Goal: Navigation & Orientation: Understand site structure

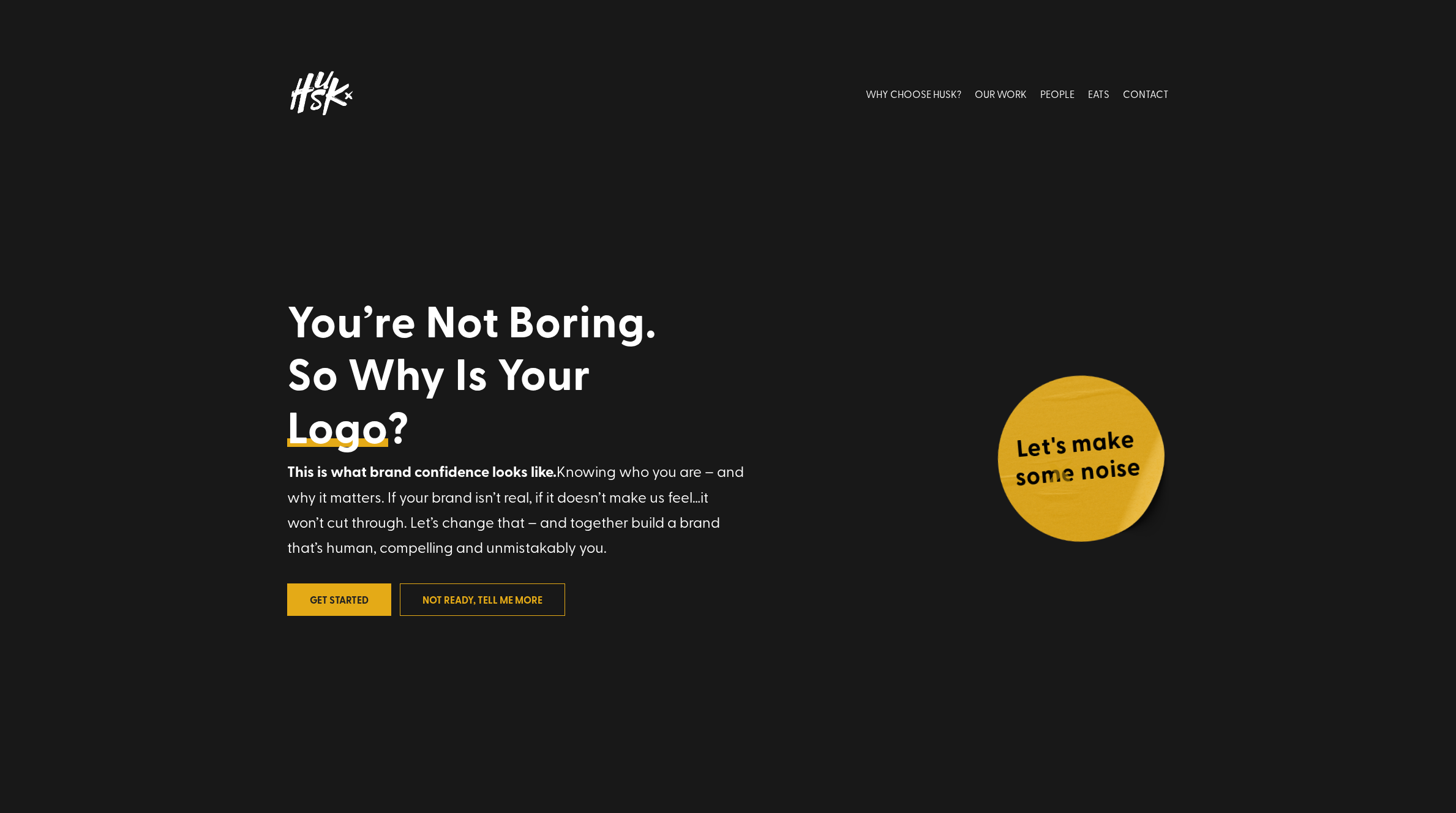
click at [1064, 473] on h4 "Let's make some noise" at bounding box center [1077, 461] width 166 height 78
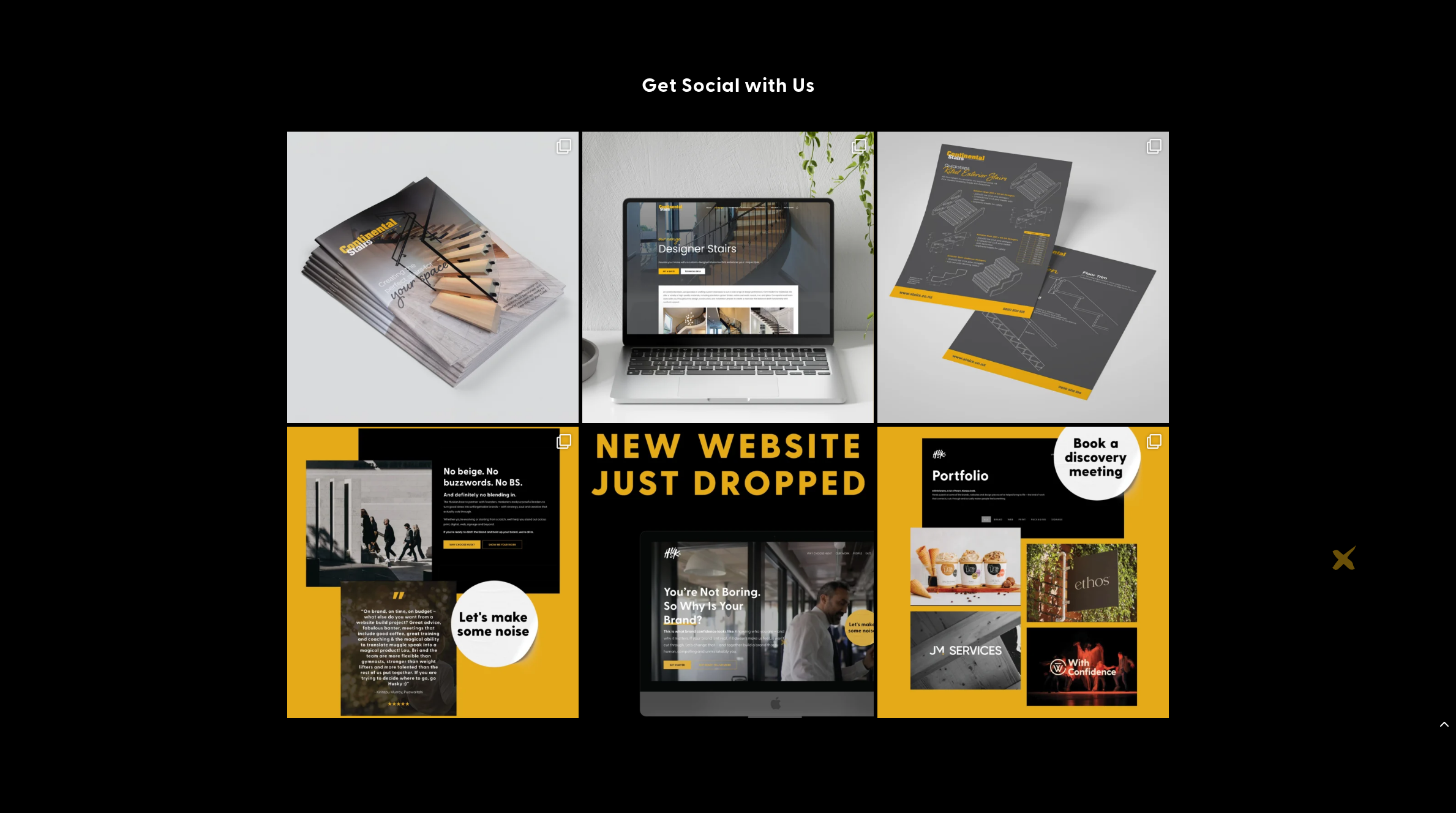
scroll to position [1573, 0]
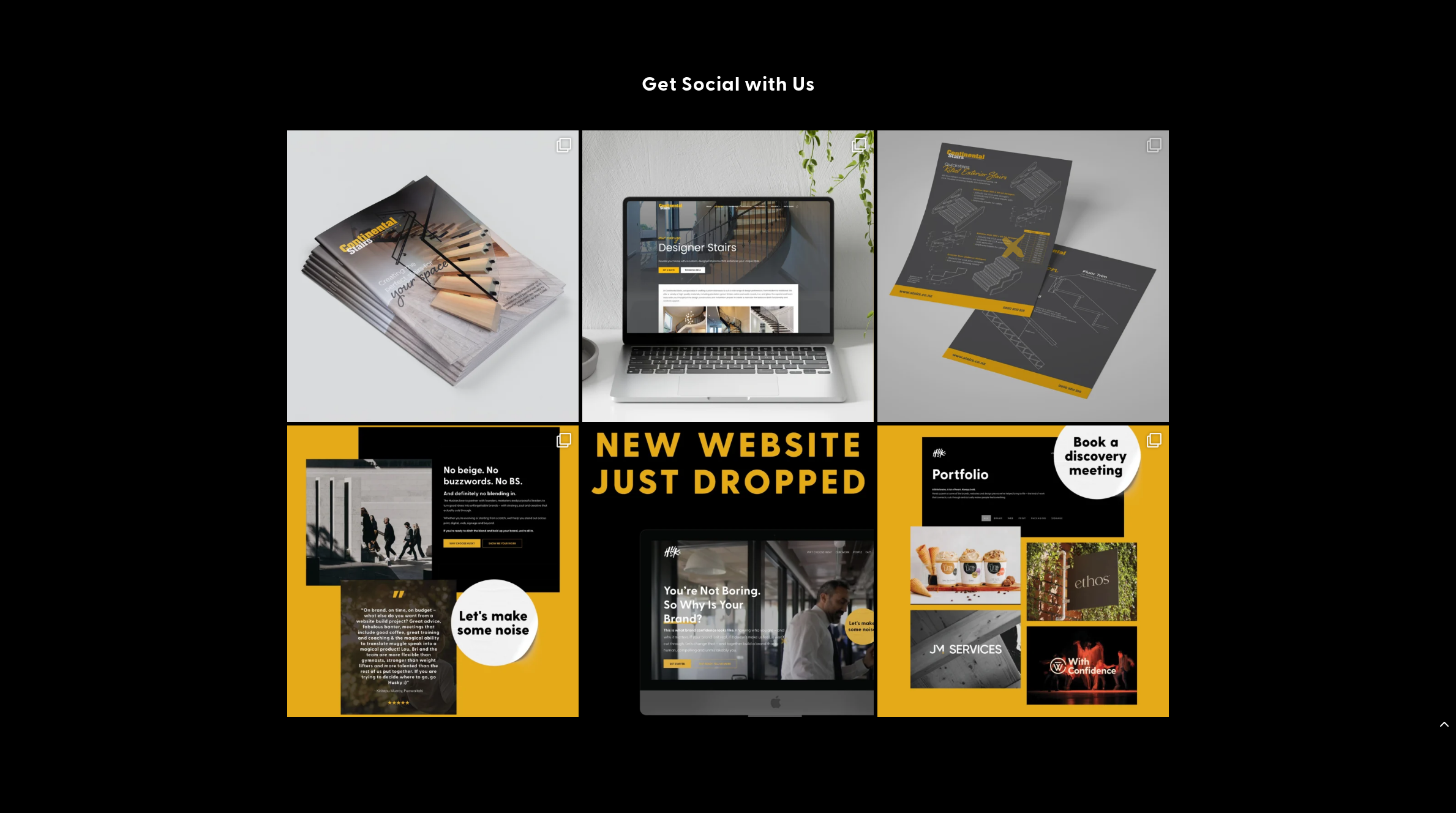
click at [1014, 247] on img at bounding box center [1023, 276] width 291 height 291
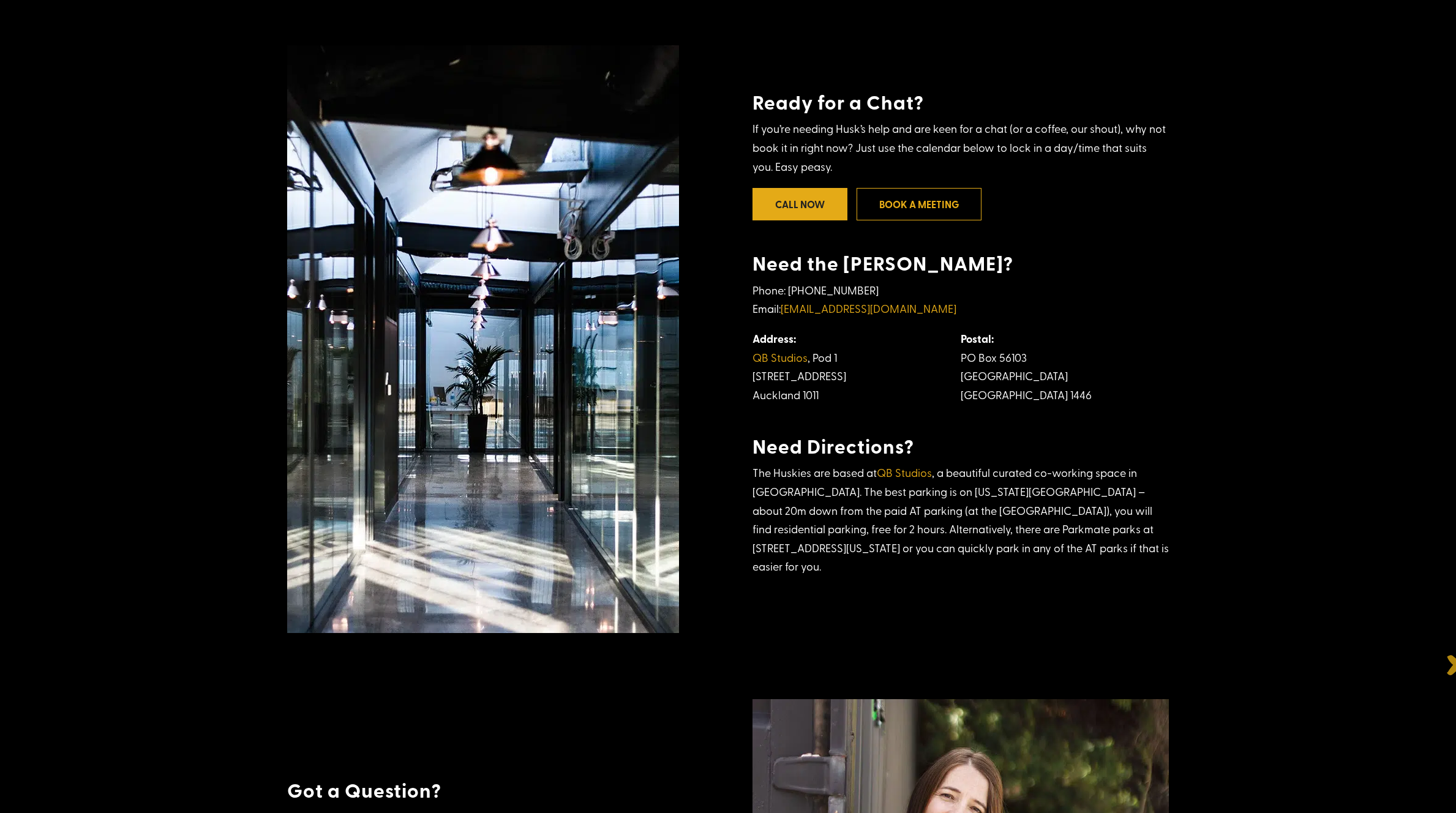
scroll to position [0, 0]
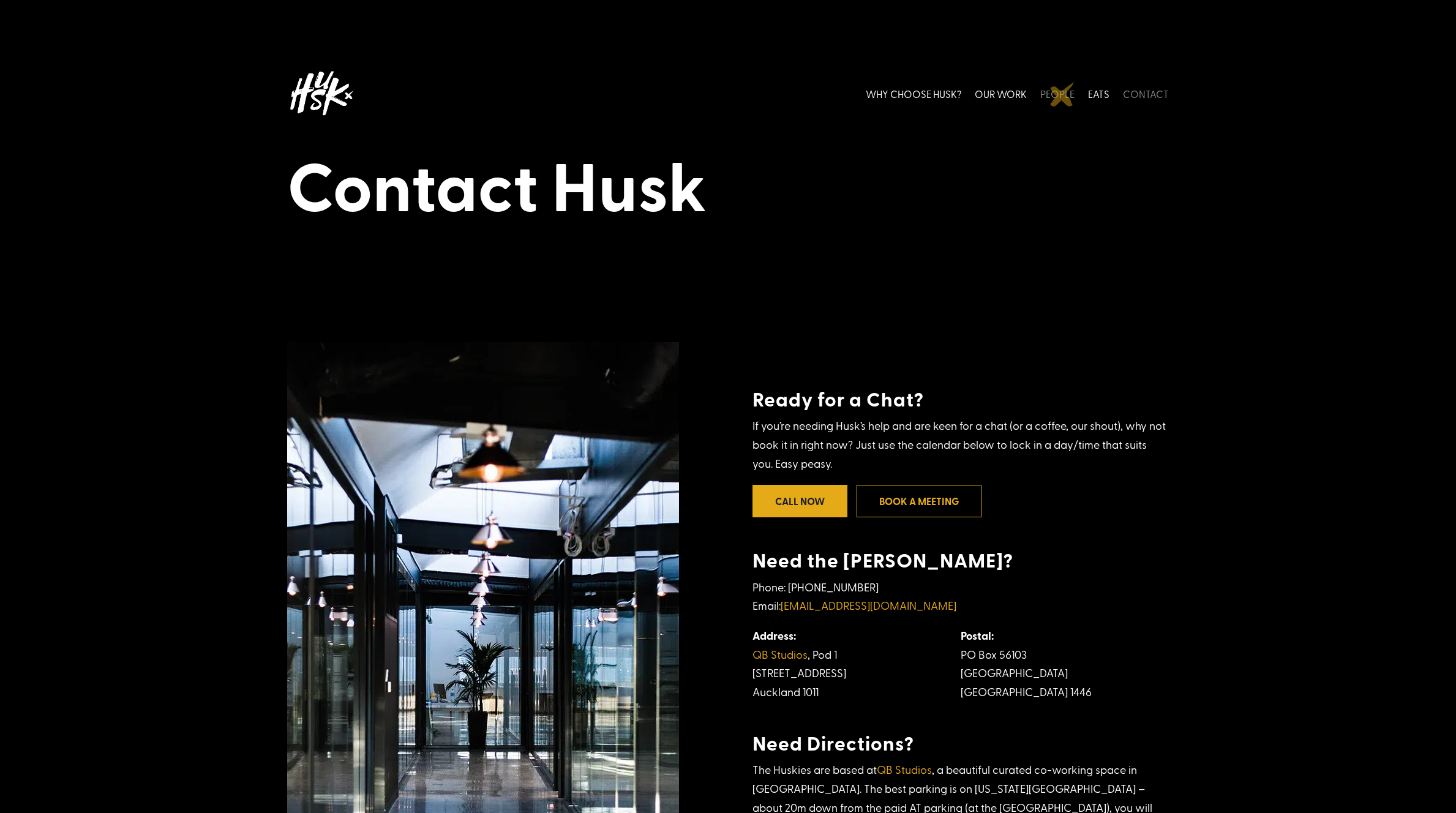
click at [1061, 94] on link "PEOPLE" at bounding box center [1058, 93] width 34 height 54
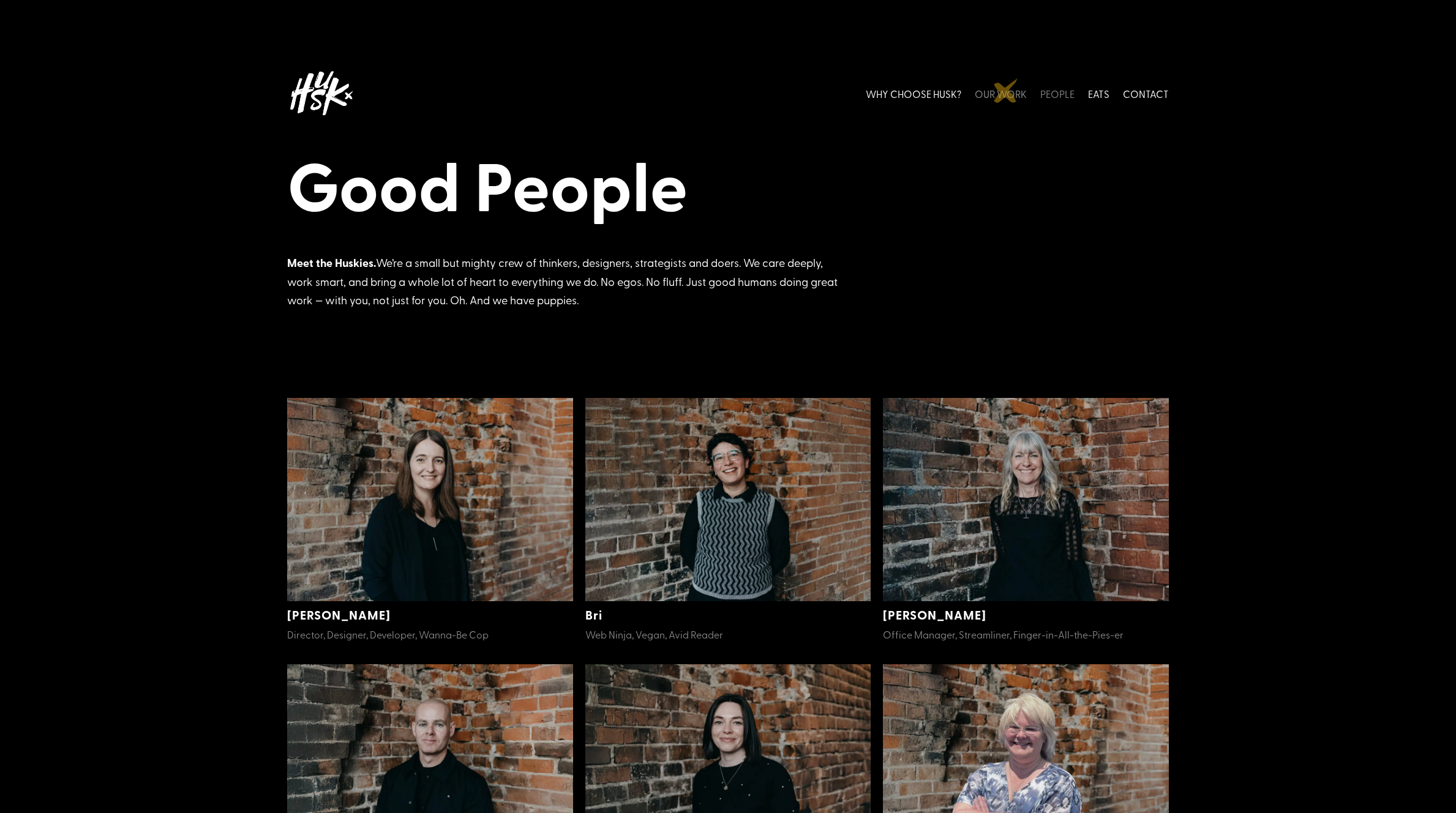
click at [1008, 90] on link "OUR WORK" at bounding box center [1001, 93] width 52 height 54
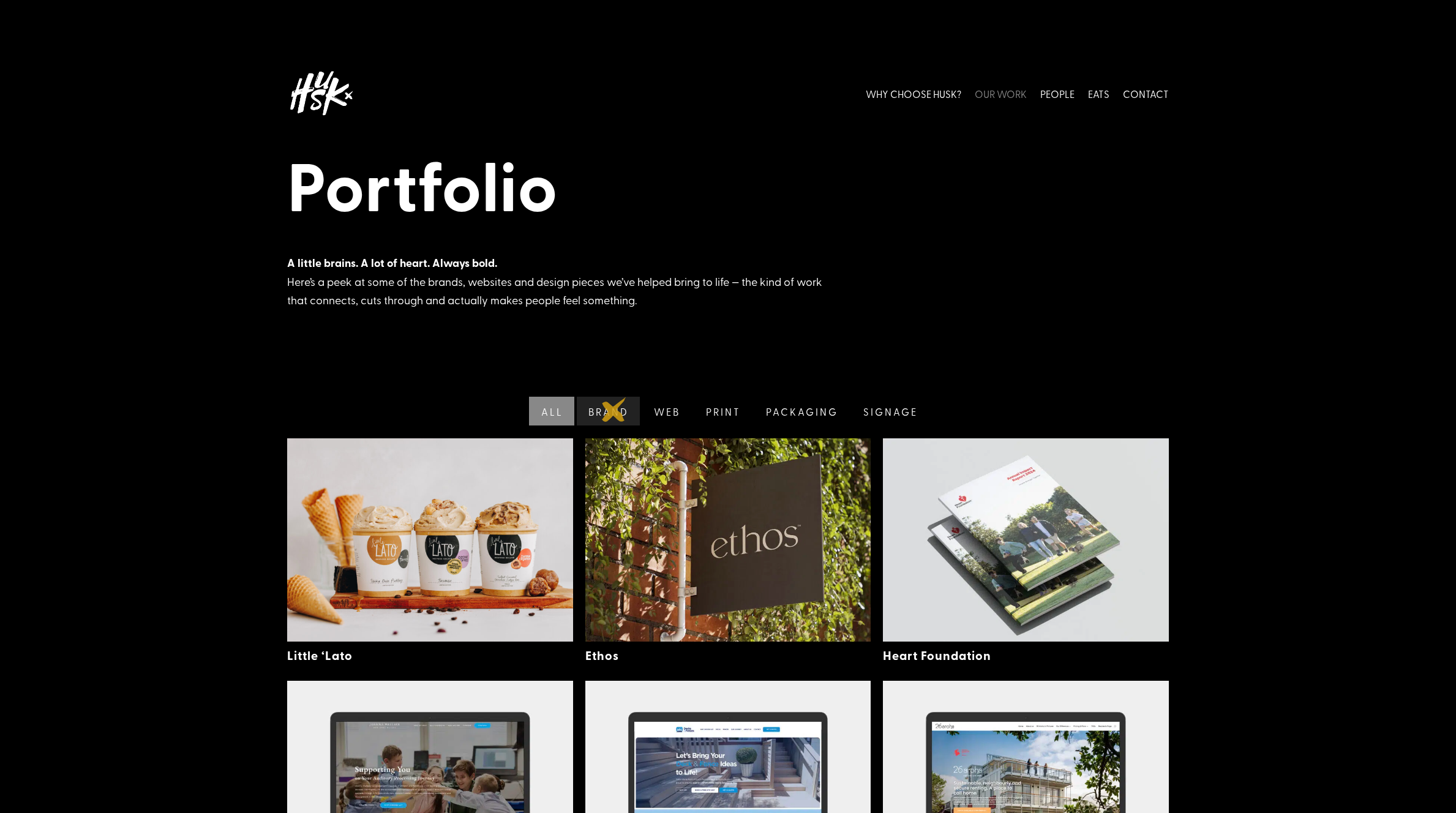
click at [614, 410] on link "Brand" at bounding box center [607, 411] width 66 height 29
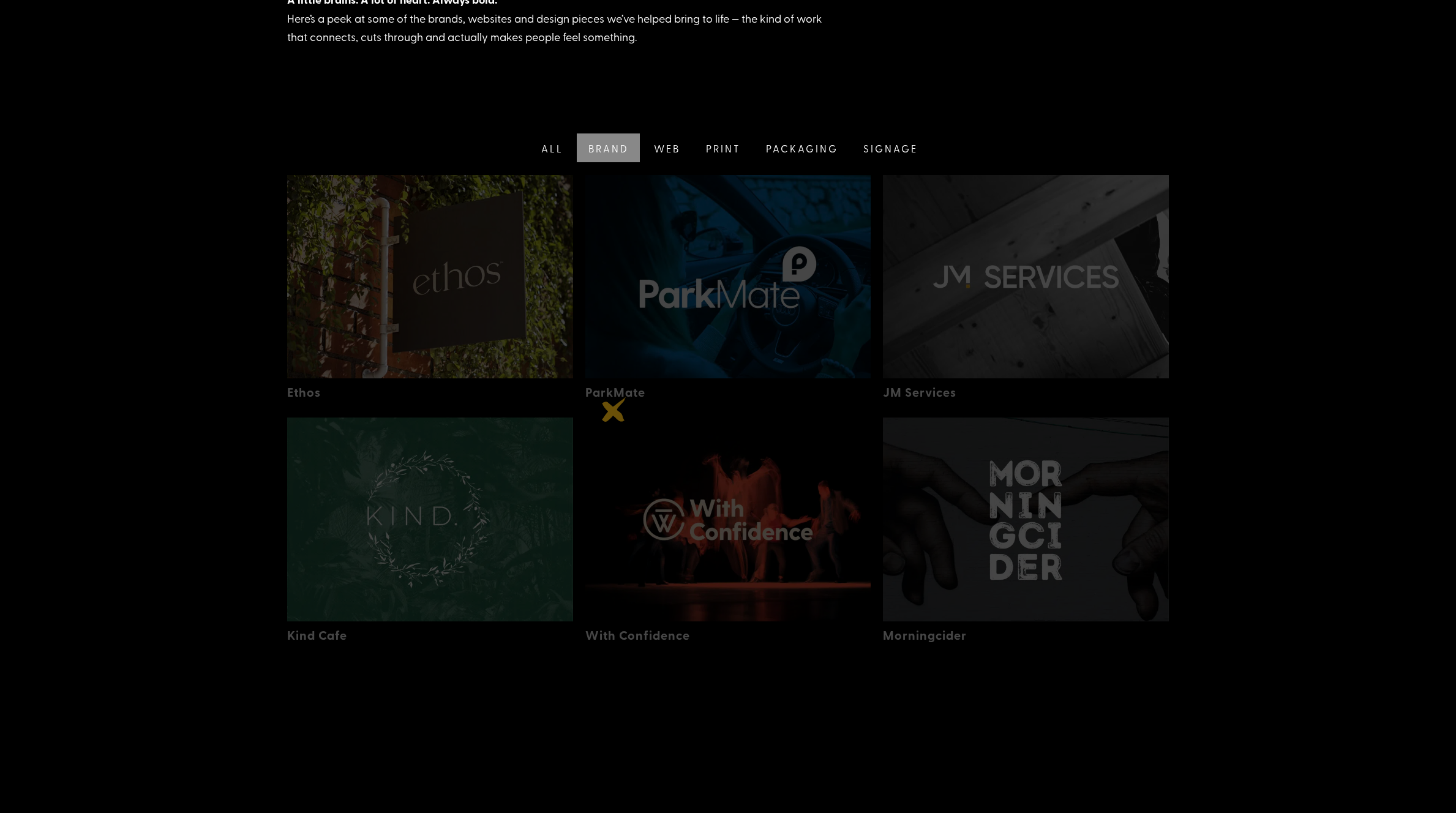
scroll to position [276, 0]
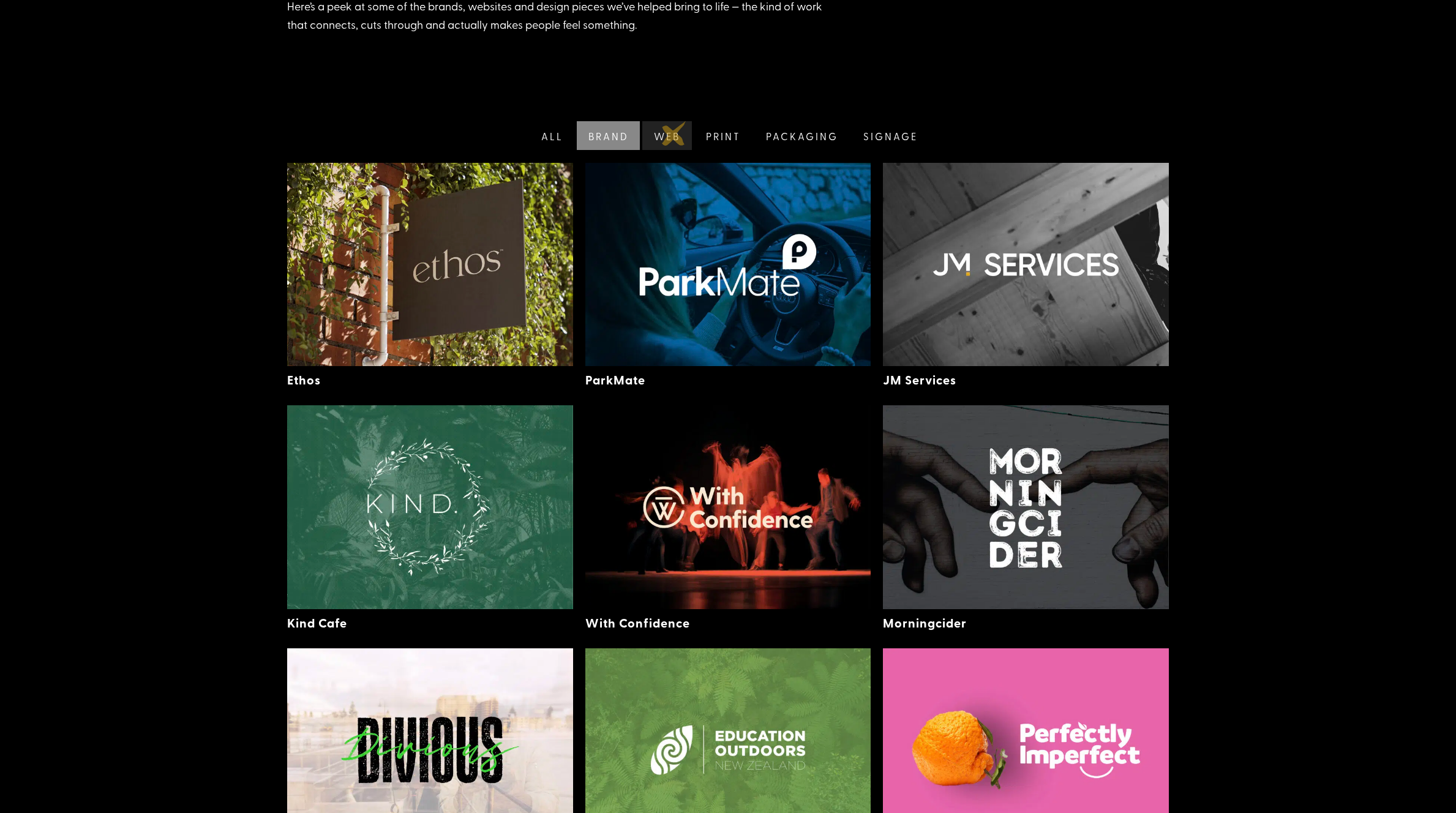
click at [670, 134] on link "Web" at bounding box center [665, 136] width 52 height 29
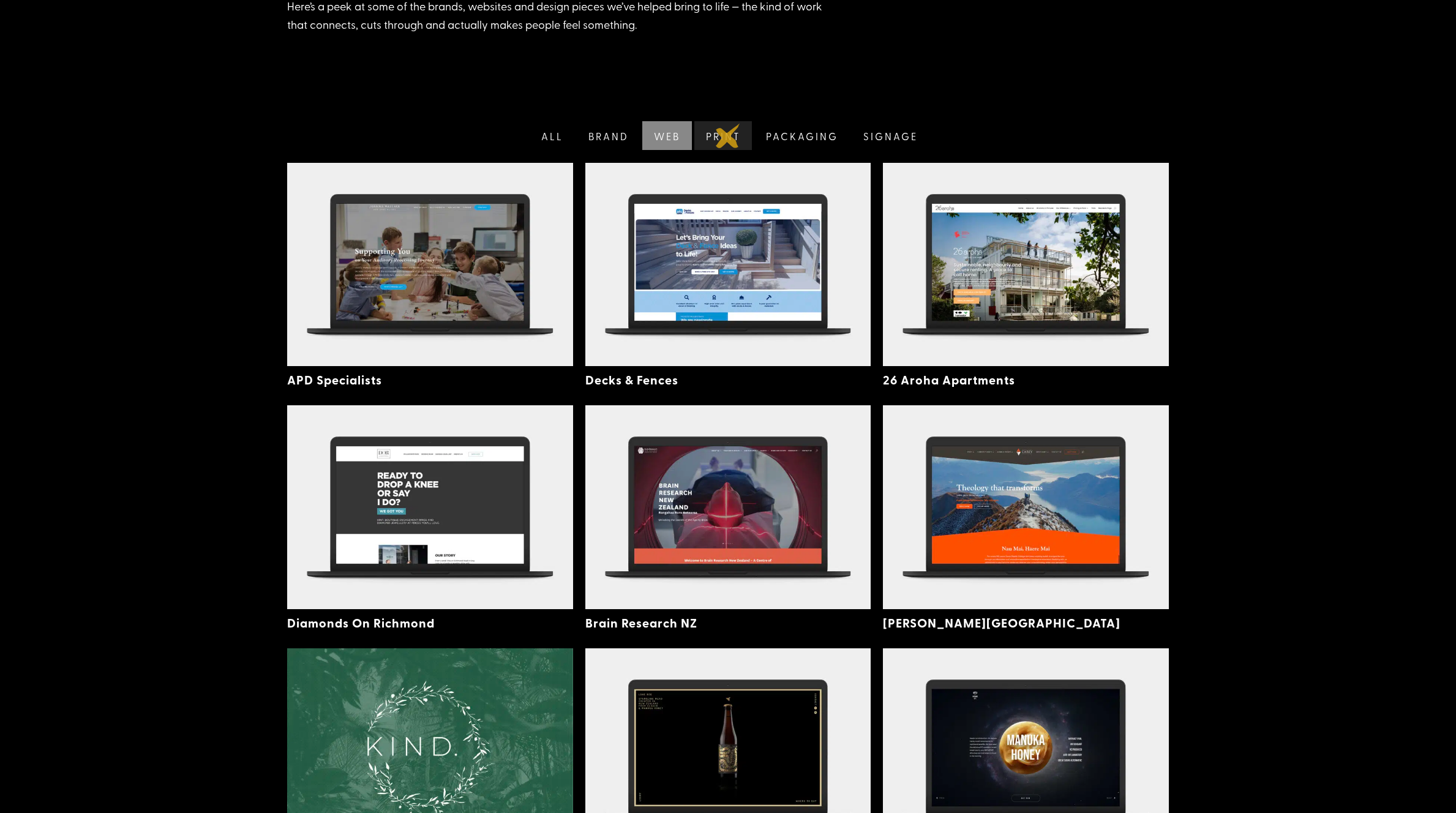
click at [729, 135] on link "Print" at bounding box center [722, 136] width 61 height 29
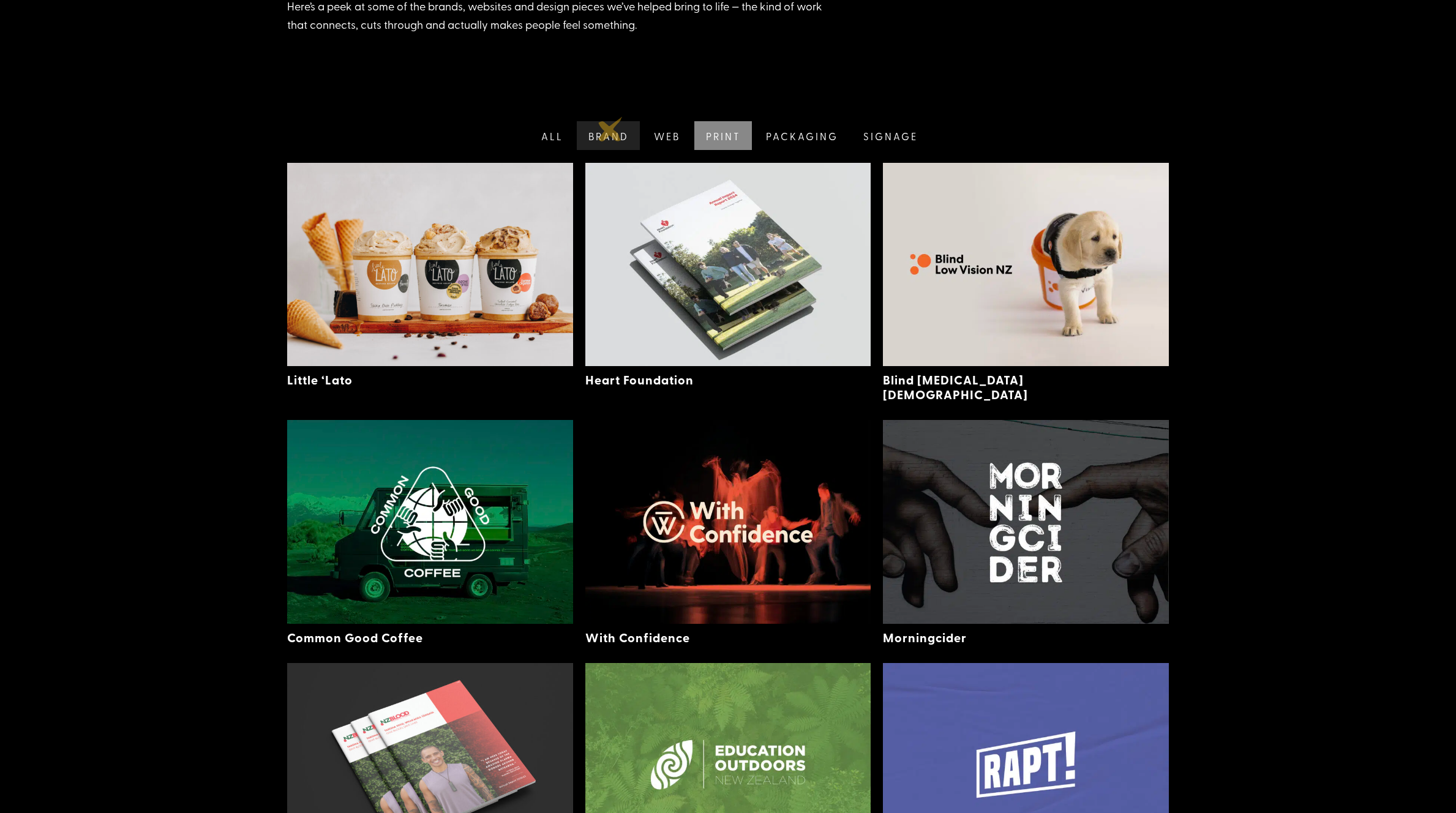
click at [607, 132] on link "Brand" at bounding box center [607, 136] width 66 height 29
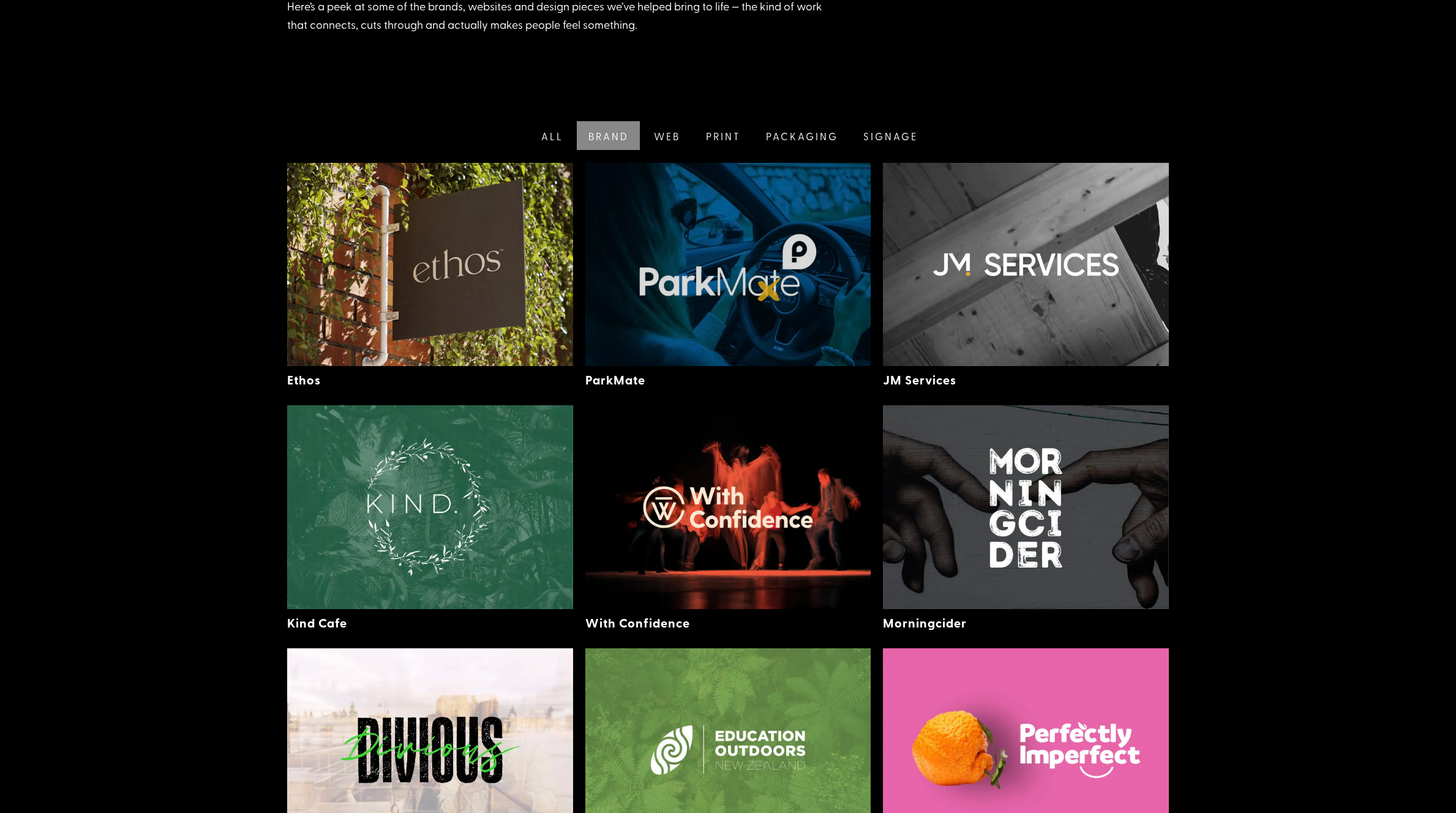
click at [771, 289] on img at bounding box center [728, 264] width 286 height 203
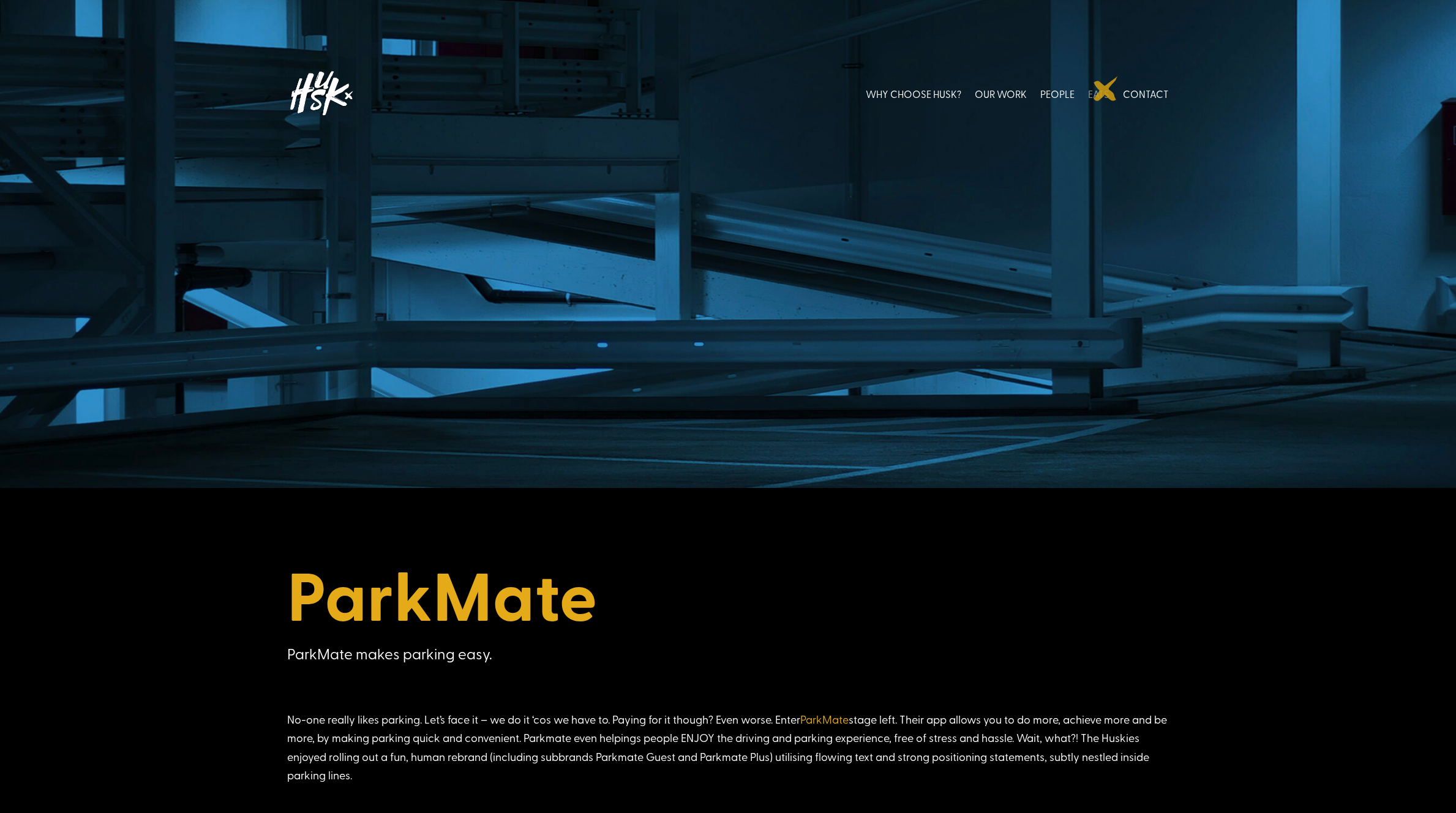
click at [1106, 89] on link "EATS" at bounding box center [1099, 93] width 21 height 54
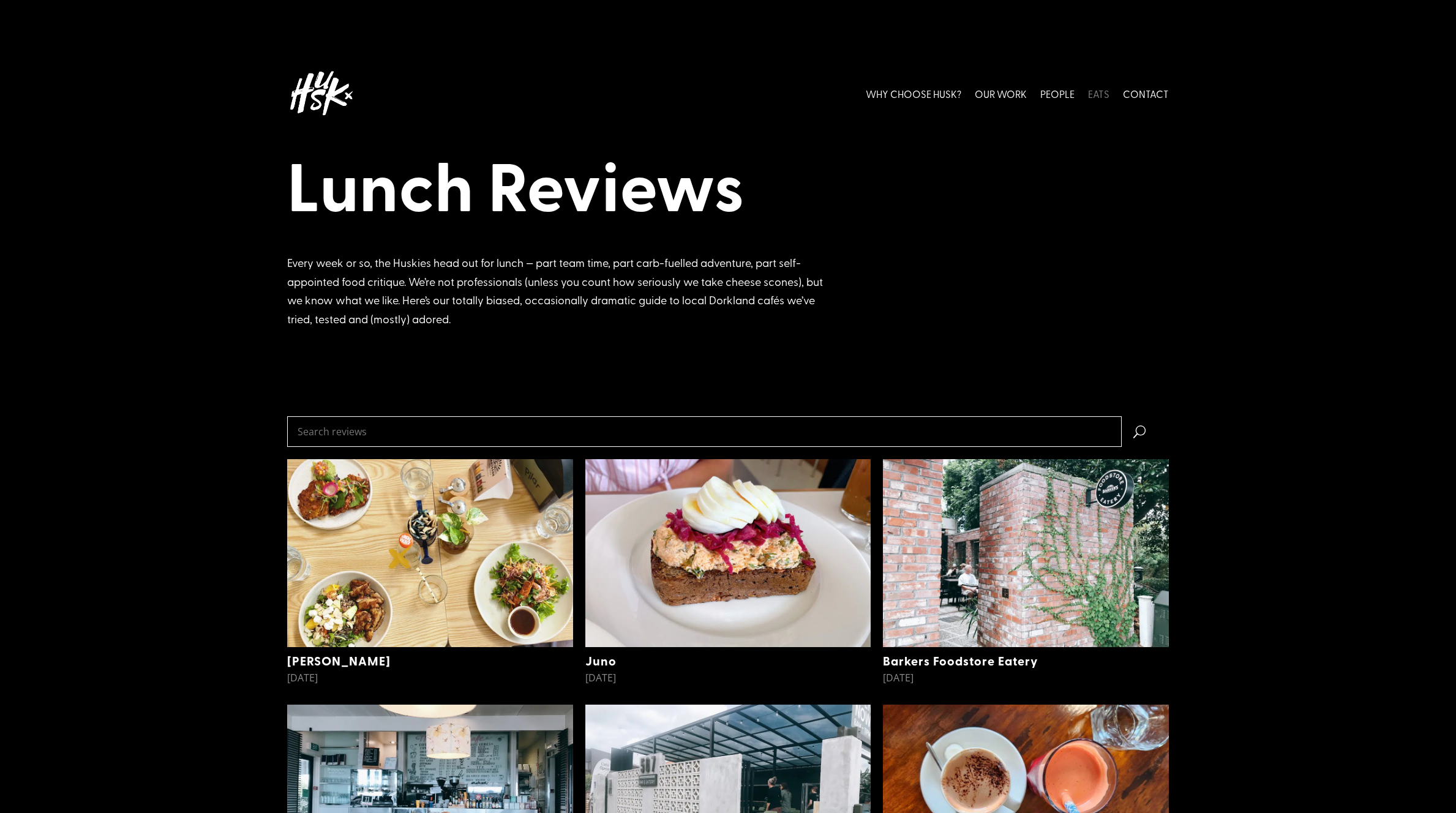
click at [403, 558] on img at bounding box center [430, 553] width 286 height 188
click at [422, 555] on img at bounding box center [430, 553] width 286 height 188
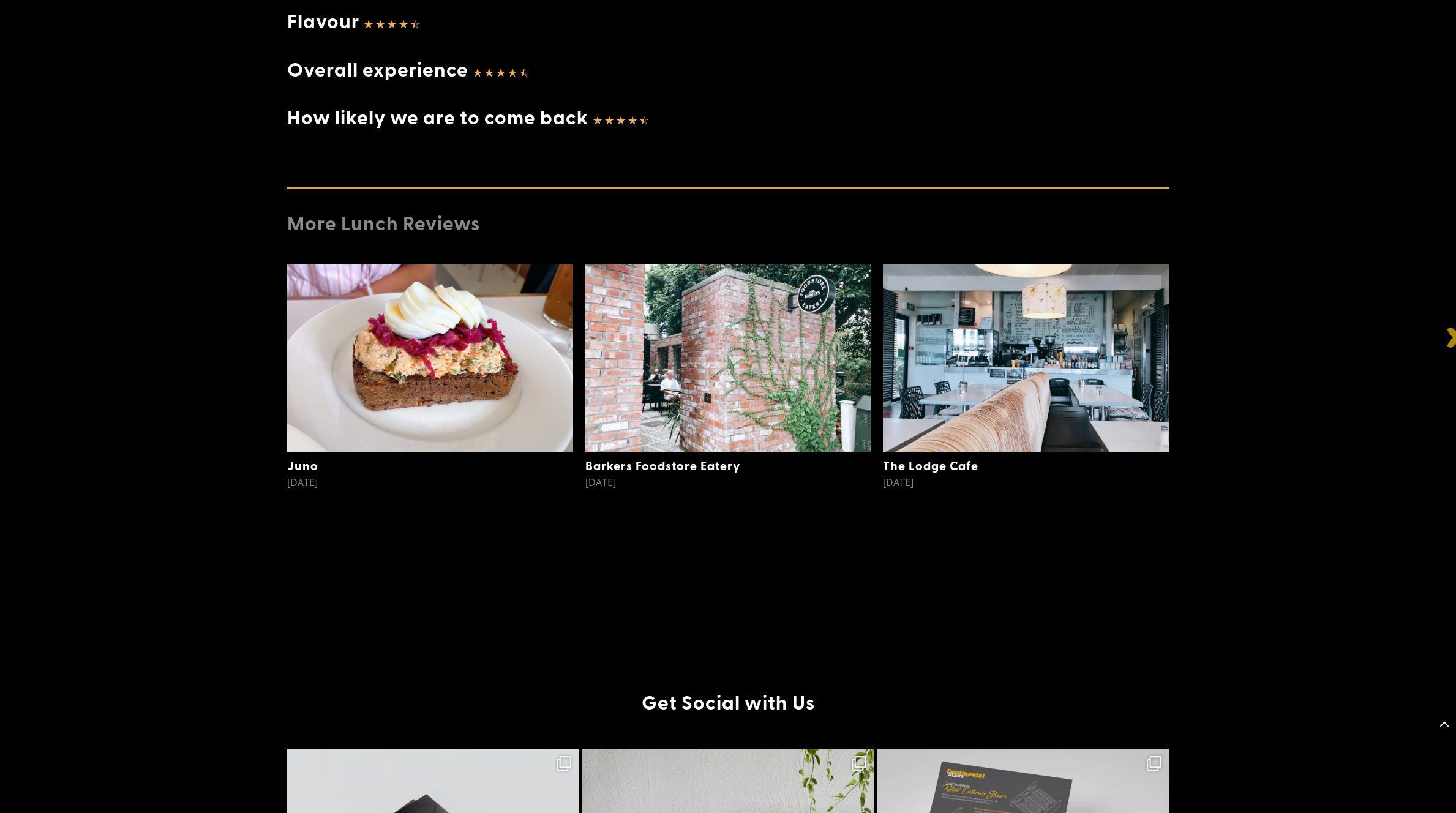
scroll to position [2026, 0]
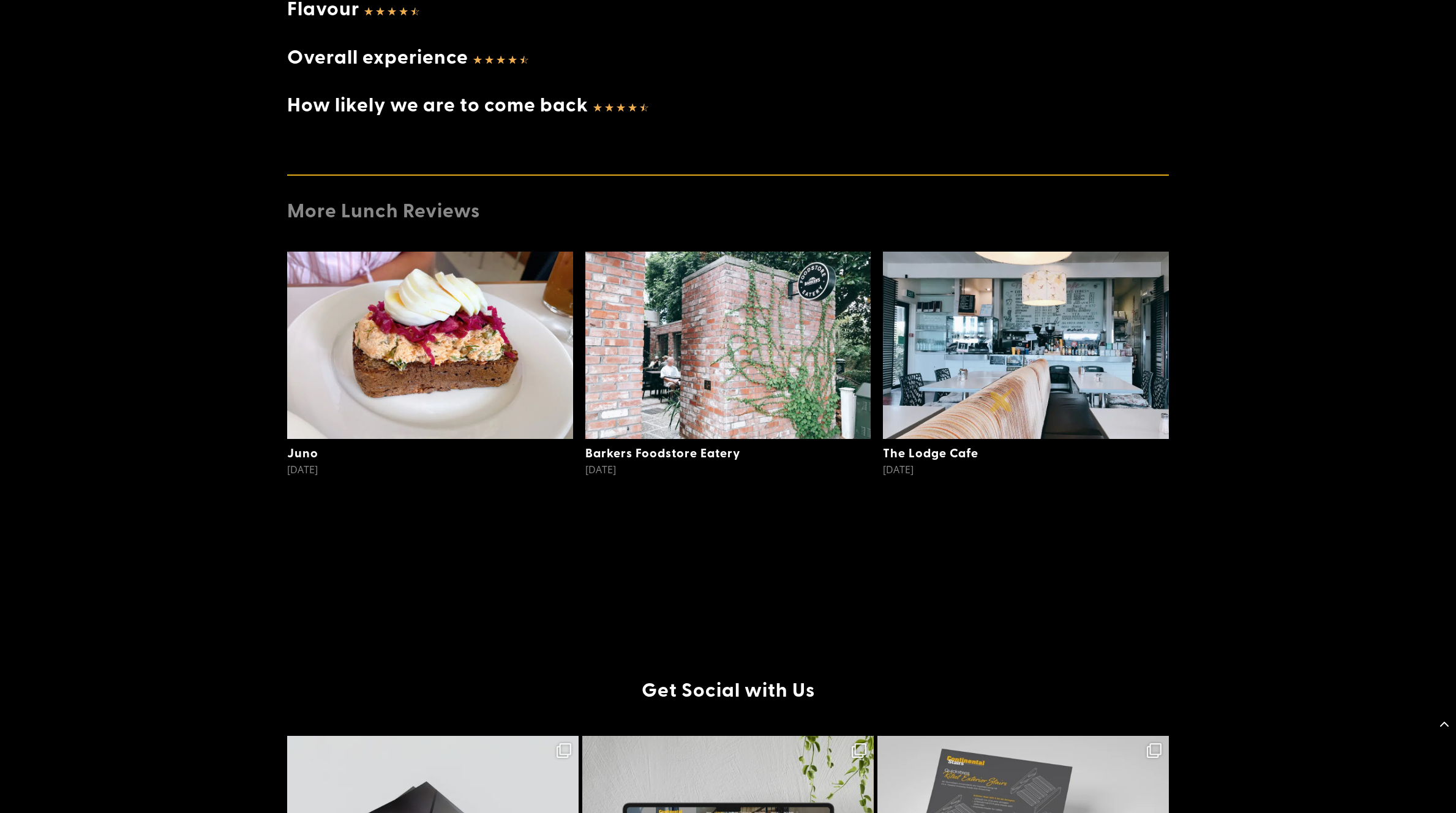
click at [999, 401] on img at bounding box center [1026, 345] width 286 height 188
click at [1025, 366] on img at bounding box center [1026, 345] width 286 height 188
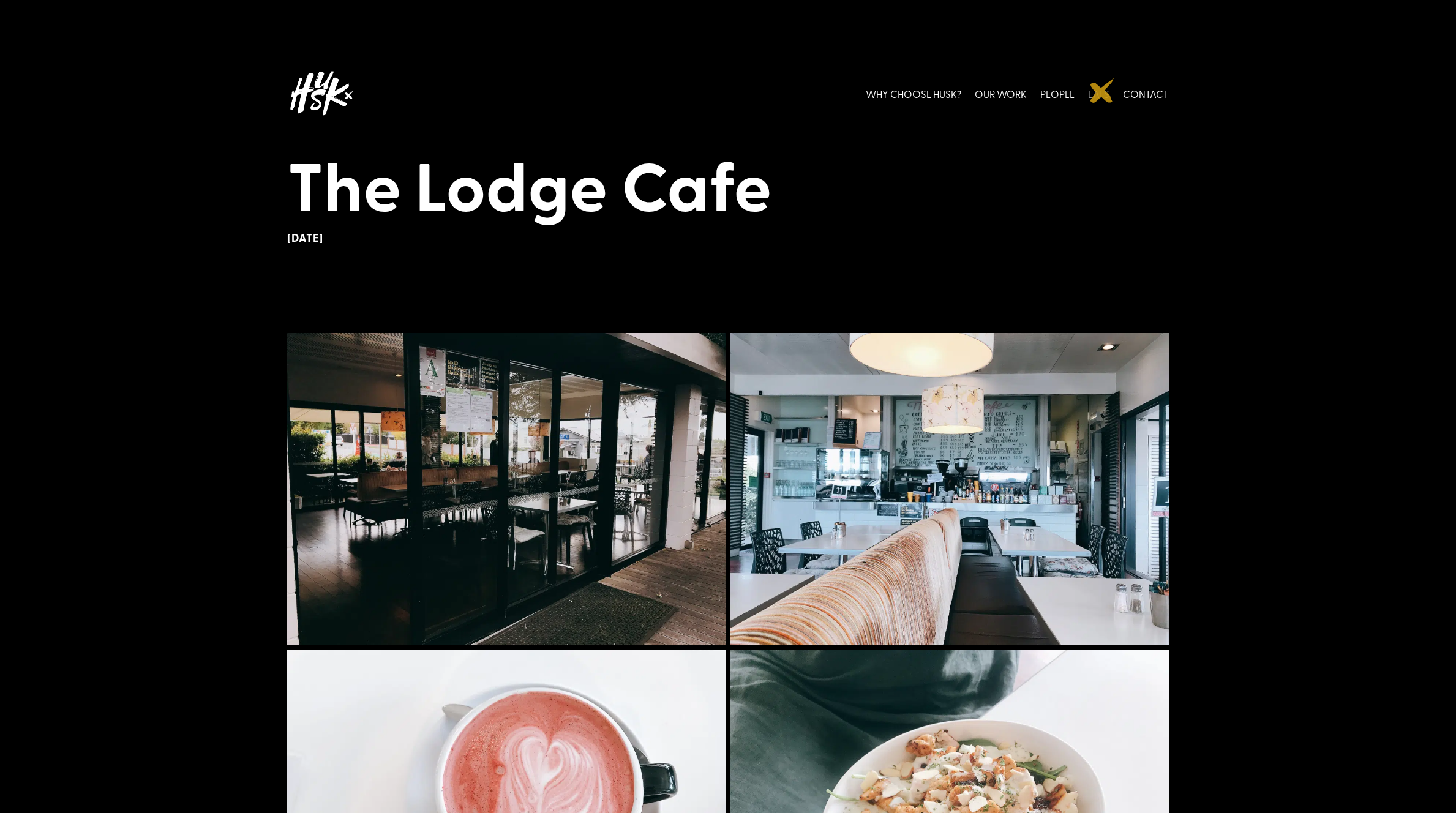
click at [1102, 91] on link "EATS" at bounding box center [1099, 93] width 21 height 54
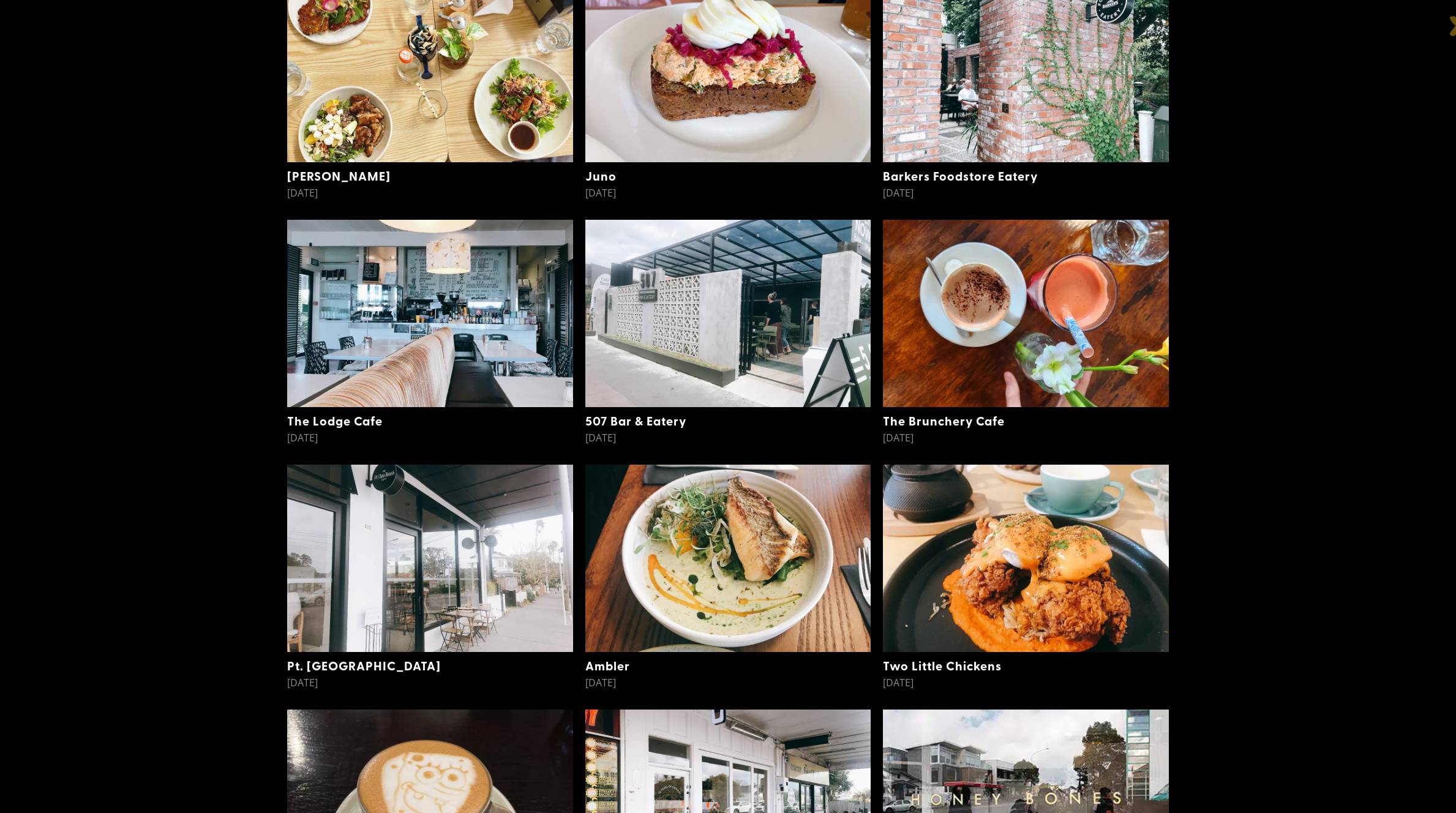
scroll to position [479, 0]
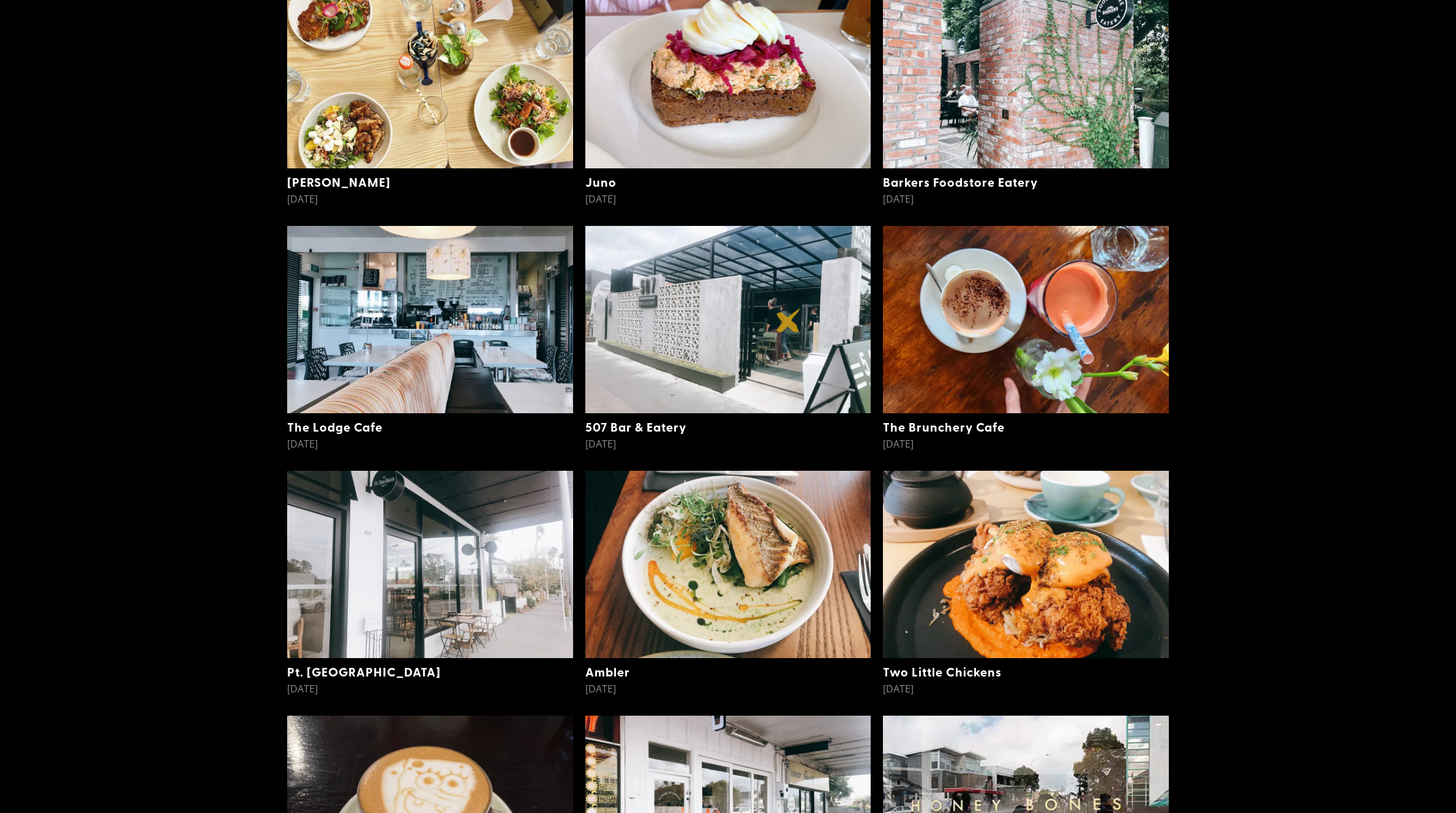
click at [788, 320] on img at bounding box center [728, 320] width 286 height 188
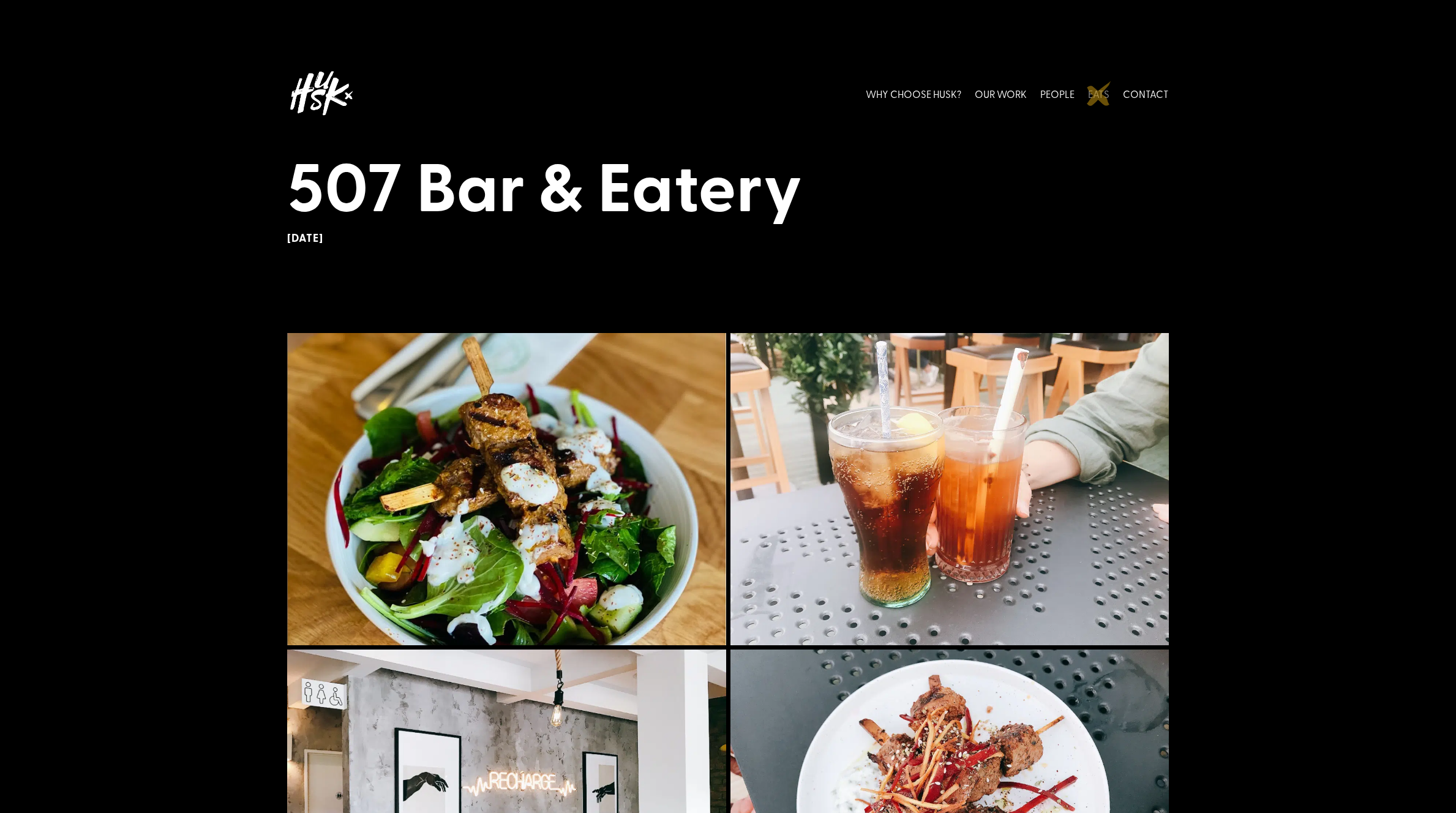
click at [1100, 93] on link "EATS" at bounding box center [1099, 93] width 21 height 54
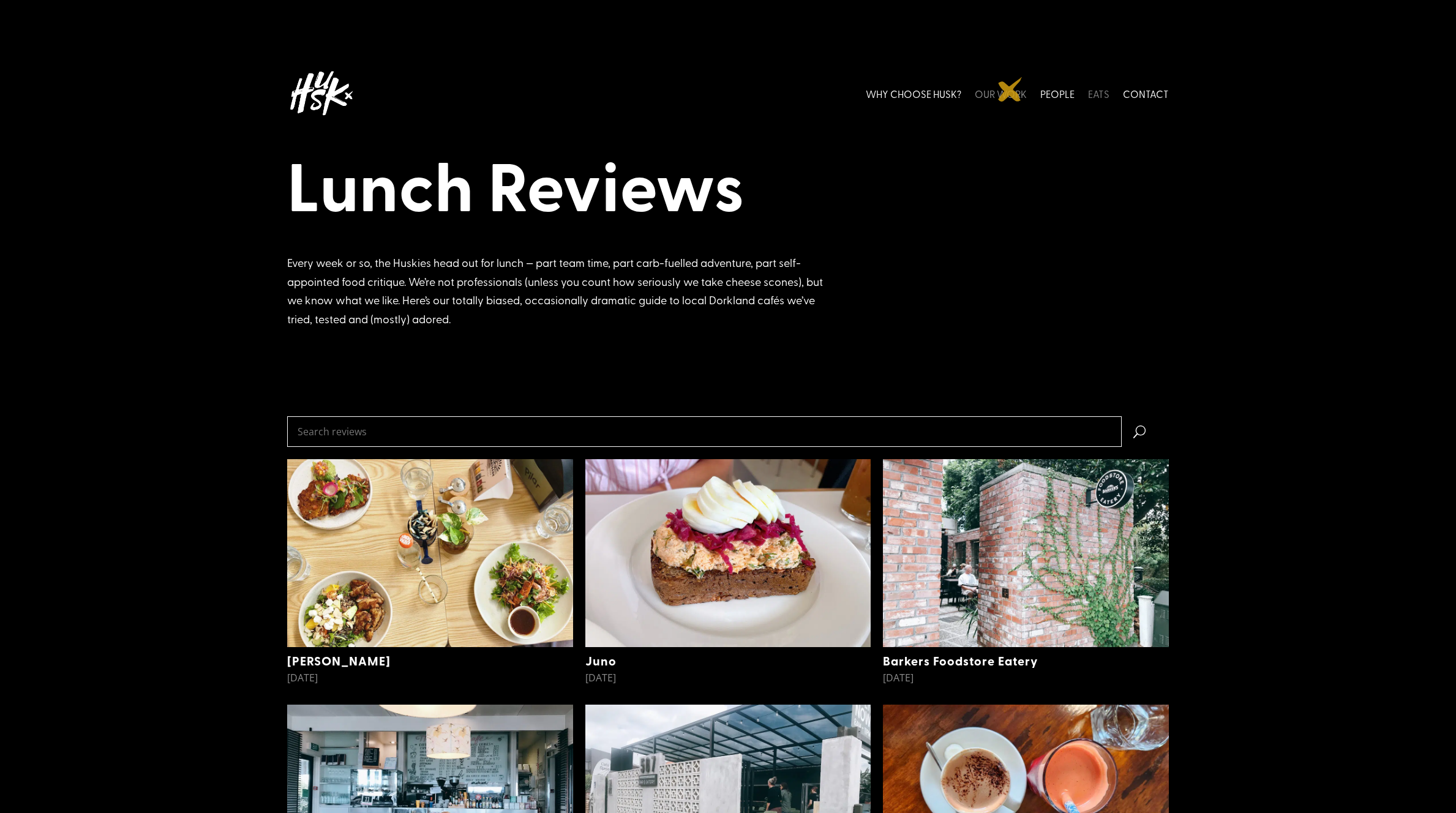
click at [1011, 89] on link "OUR WORK" at bounding box center [1001, 93] width 52 height 54
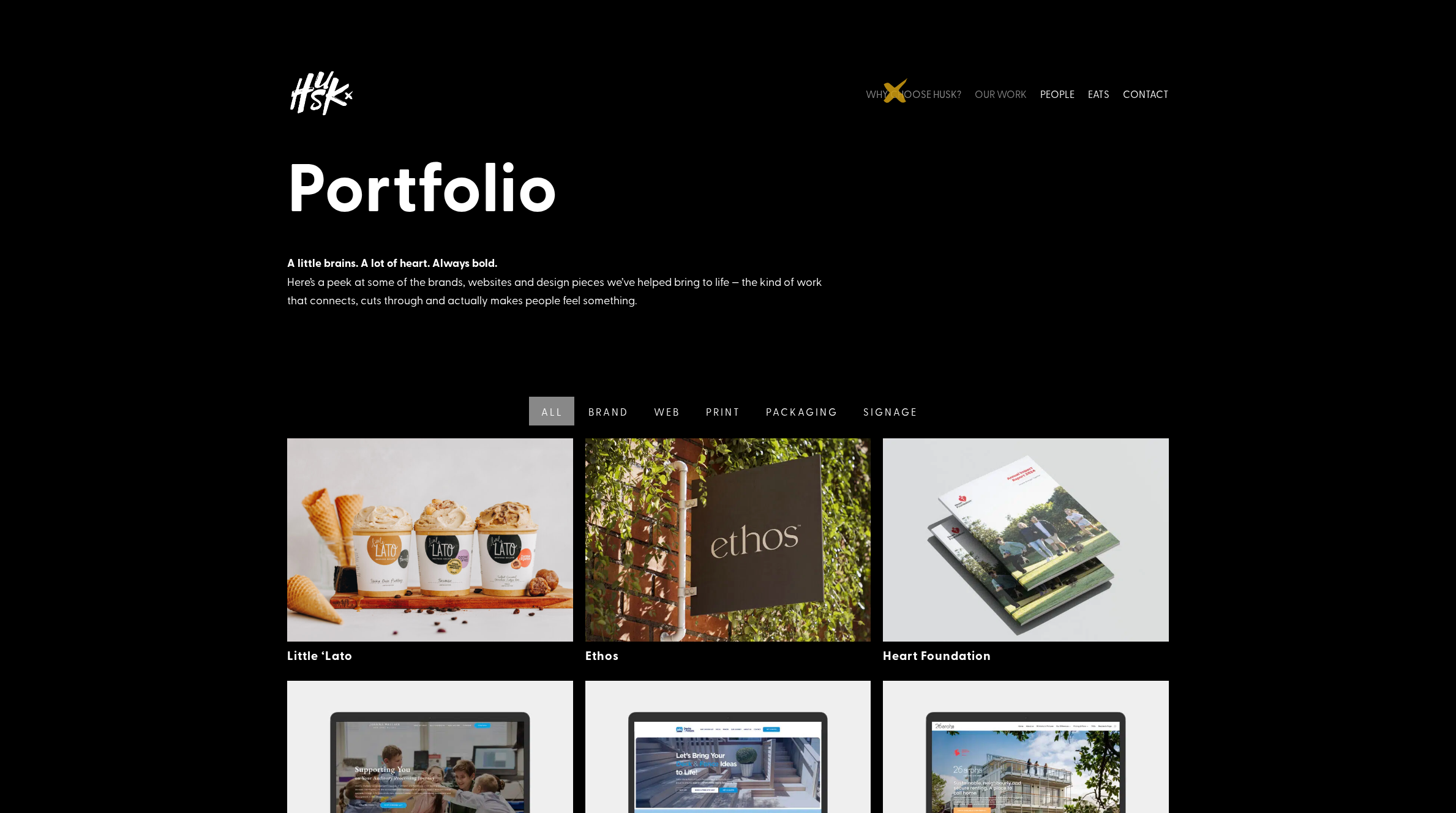
click at [896, 91] on link "WHY CHOOSE HUSK?" at bounding box center [914, 93] width 96 height 54
click at [924, 89] on link "WHY CHOOSE HUSK?" at bounding box center [914, 93] width 96 height 54
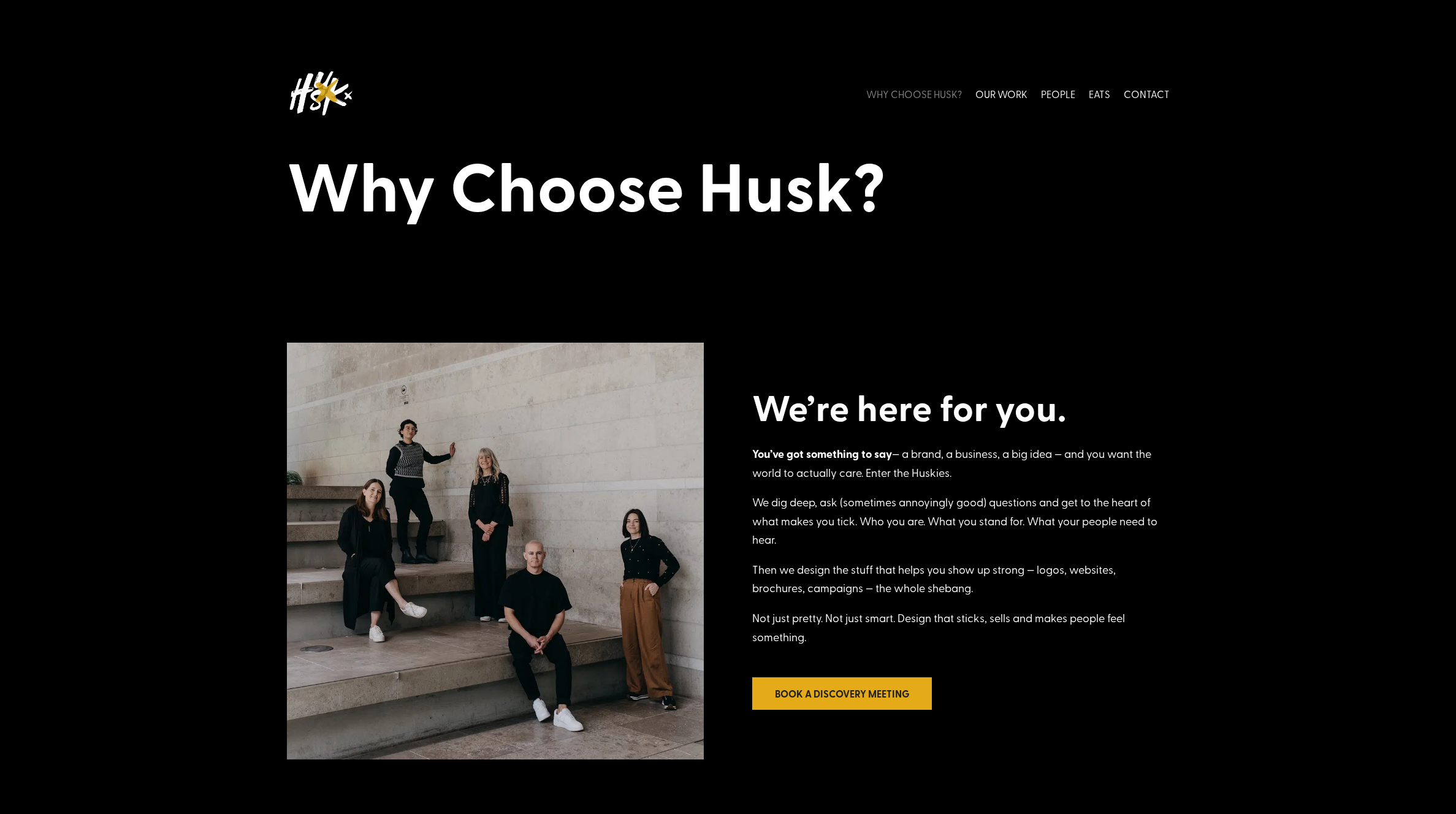
click at [329, 90] on img at bounding box center [321, 93] width 68 height 54
